Goal: Information Seeking & Learning: Find specific fact

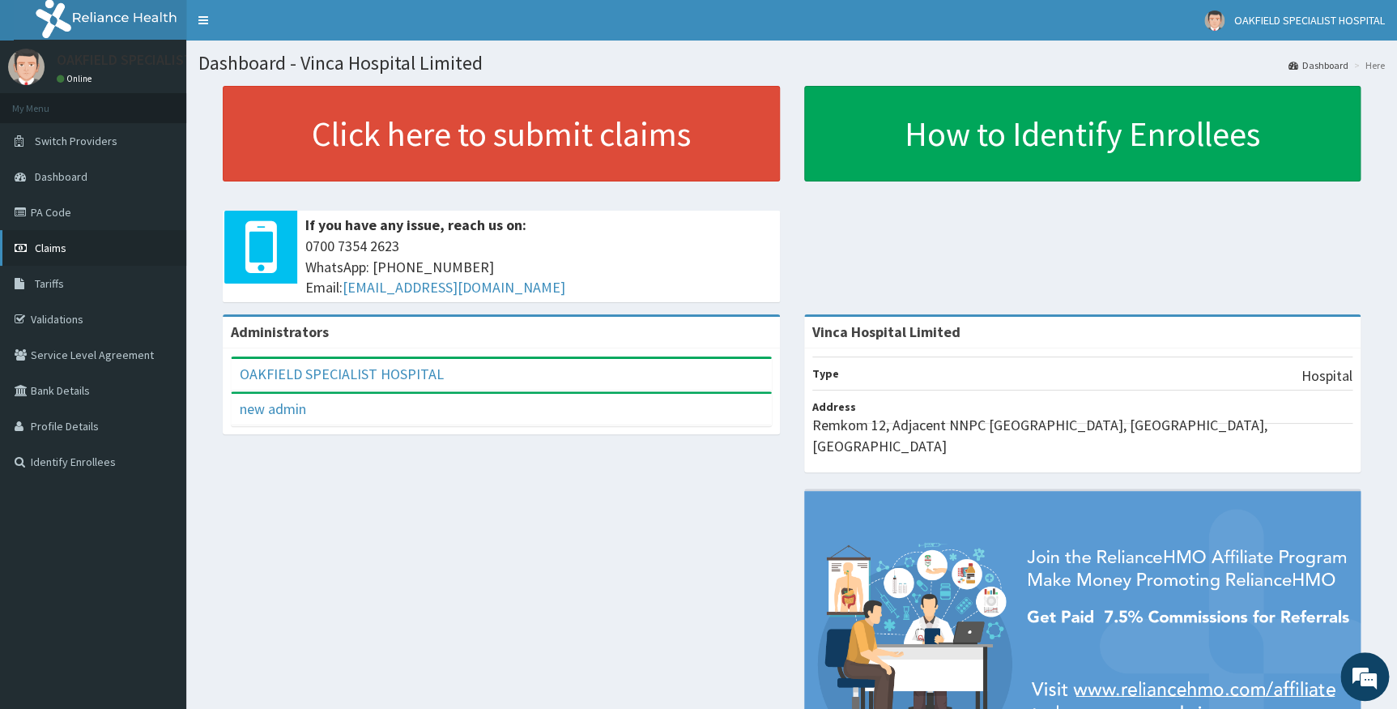
click at [78, 245] on link "Claims" at bounding box center [93, 248] width 186 height 36
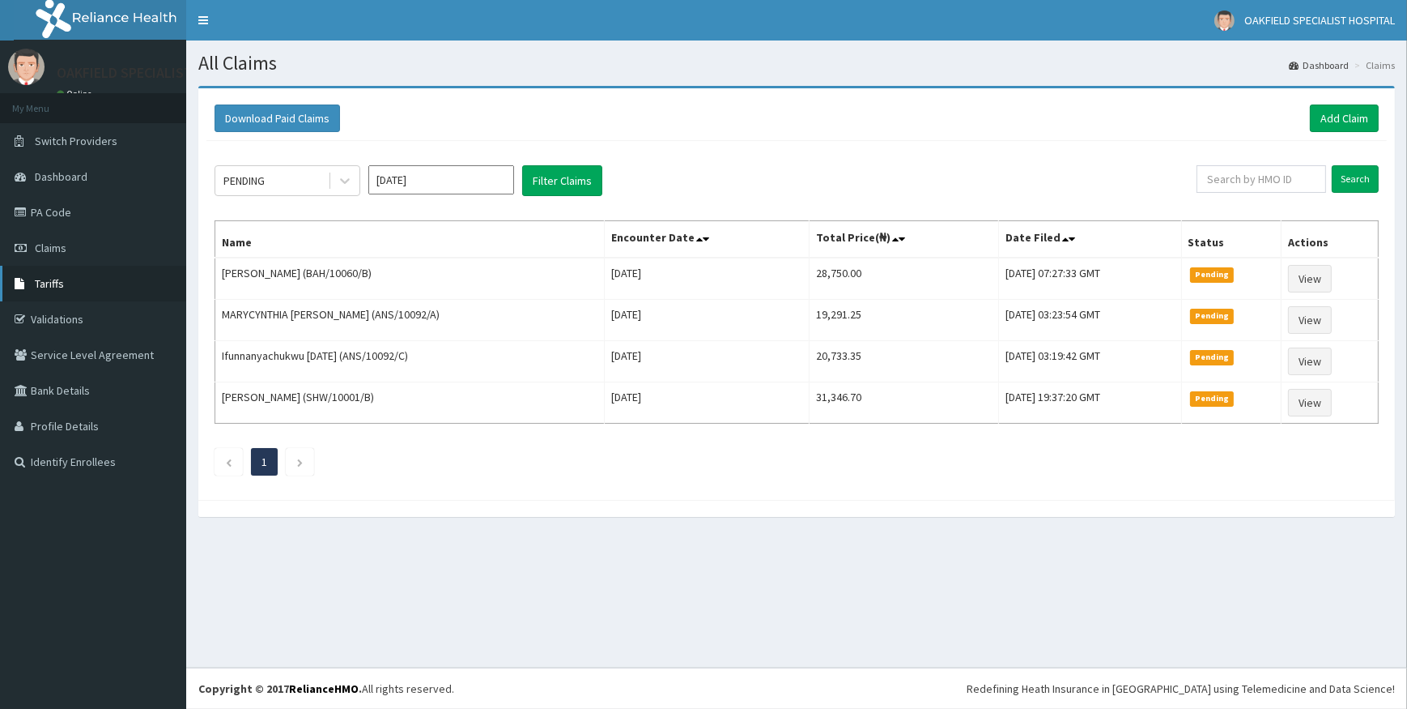
click at [65, 274] on link "Tariffs" at bounding box center [93, 284] width 186 height 36
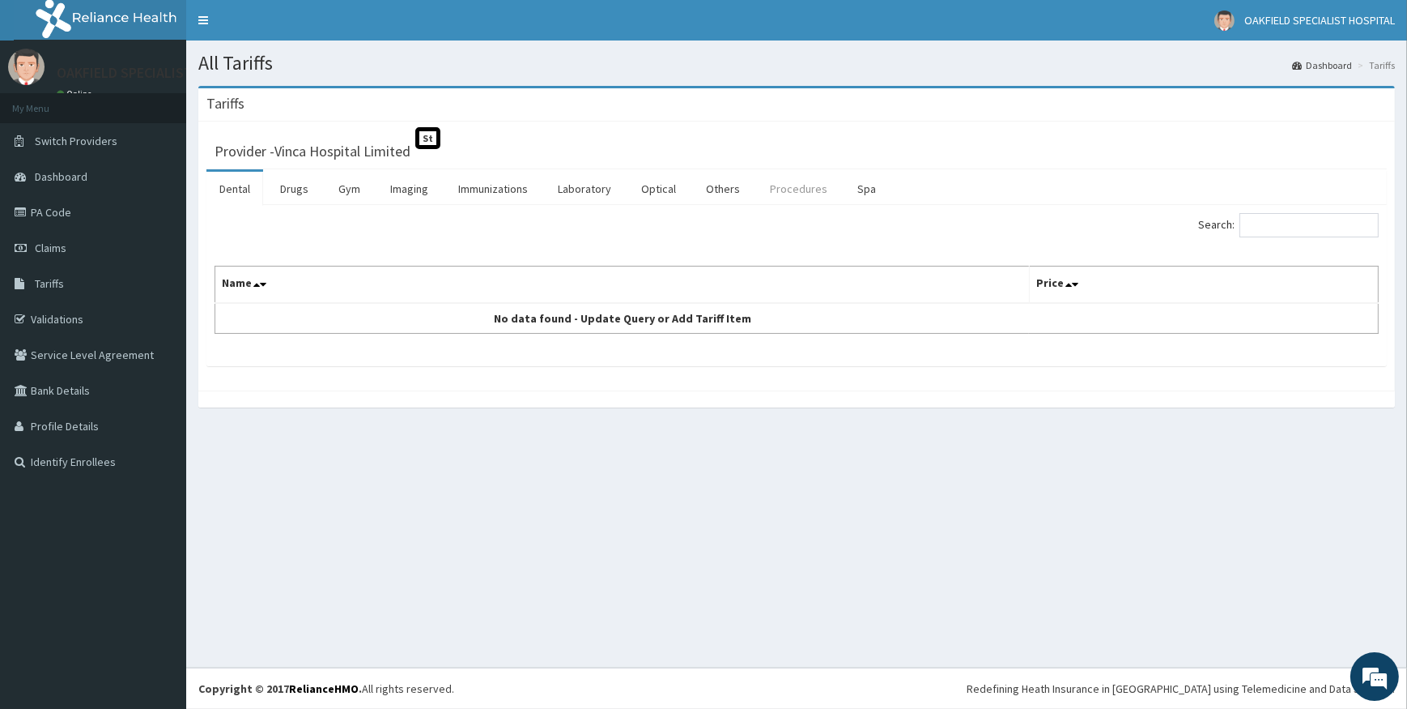
click at [790, 188] on link "Procedures" at bounding box center [798, 189] width 83 height 34
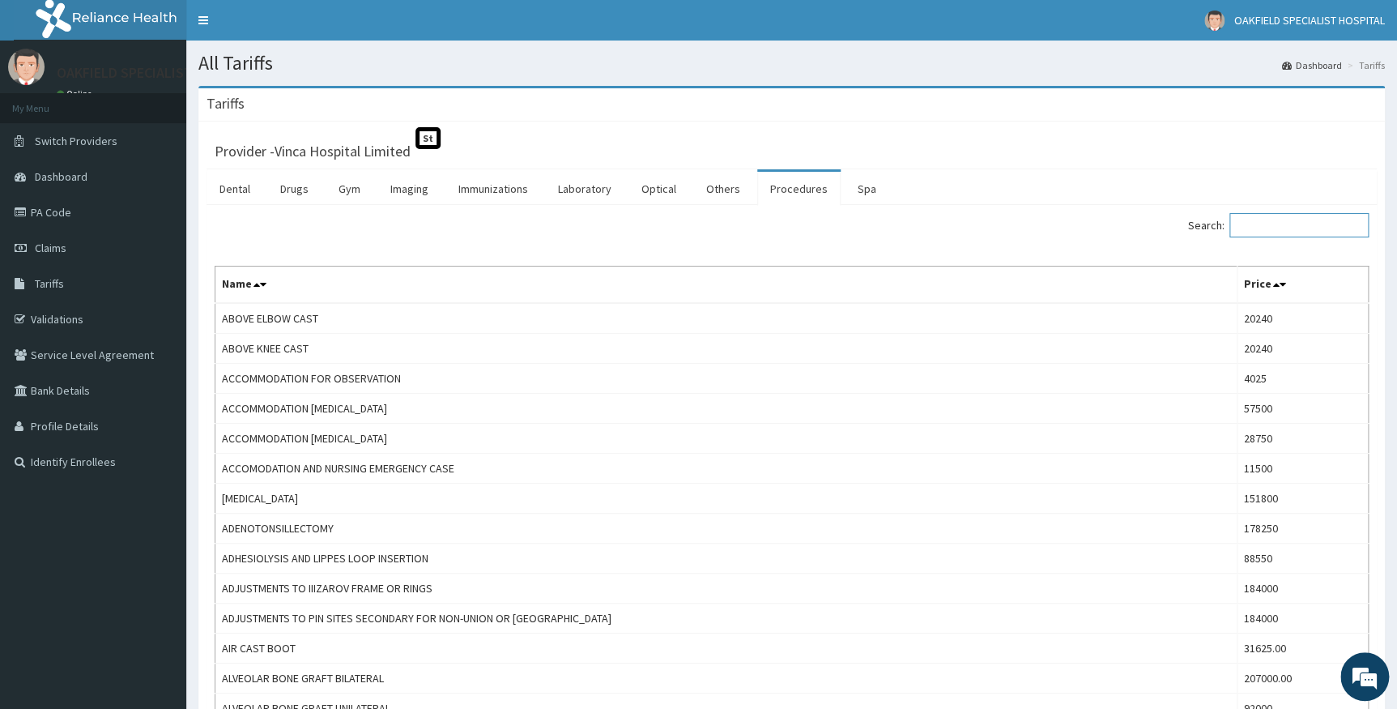
click at [1275, 228] on input "Search:" at bounding box center [1298, 225] width 139 height 24
paste input "cervical cerclage"
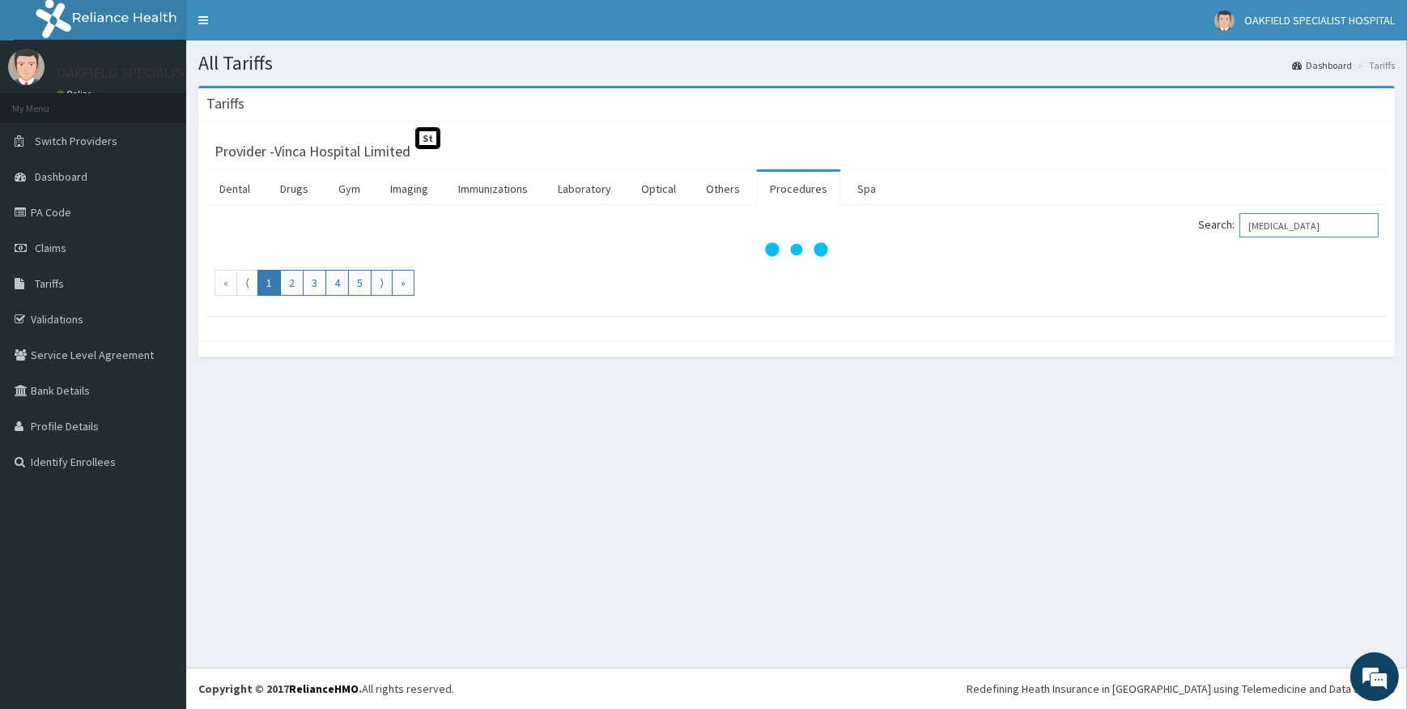
click at [1249, 228] on label "Search: cervical cerclage" at bounding box center [1288, 225] width 181 height 24
click at [1249, 228] on input "cervical cerclage" at bounding box center [1309, 225] width 139 height 24
click at [1263, 223] on input "cervical cerclage" at bounding box center [1309, 225] width 139 height 24
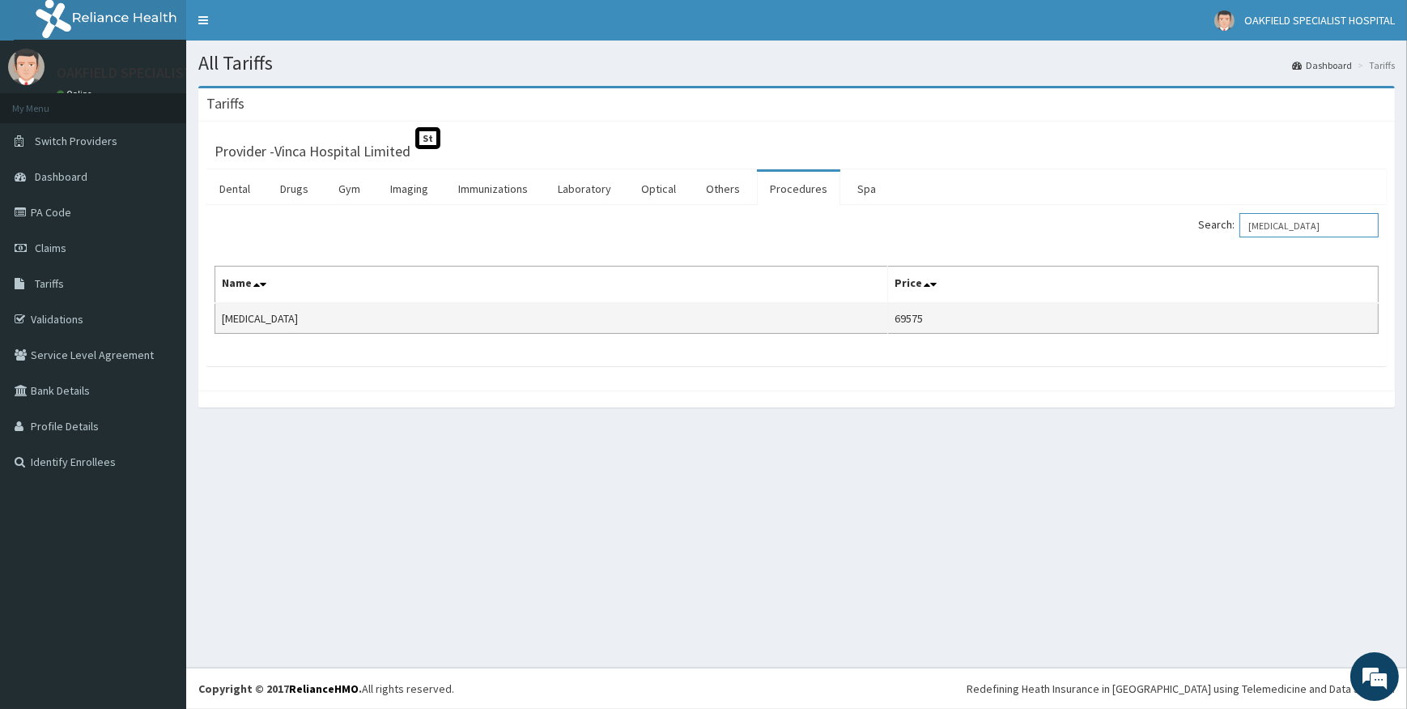
type input "cervical cerclage"
drag, startPoint x: 967, startPoint y: 314, endPoint x: 1002, endPoint y: 314, distance: 35.6
click at [1002, 314] on td "69575" at bounding box center [1132, 318] width 491 height 31
copy td "69575"
